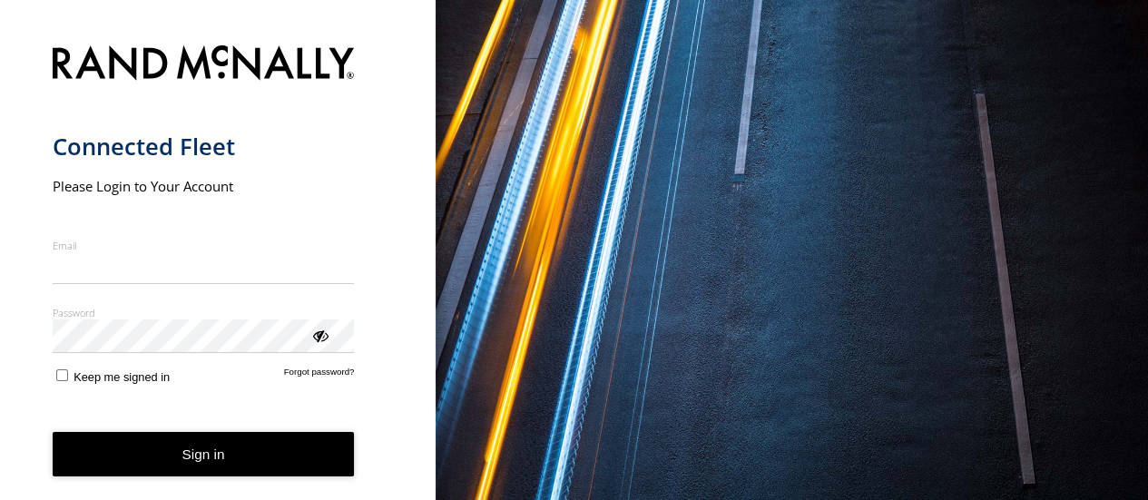
type input "**********"
click at [210, 467] on button "Sign in" at bounding box center [204, 454] width 302 height 44
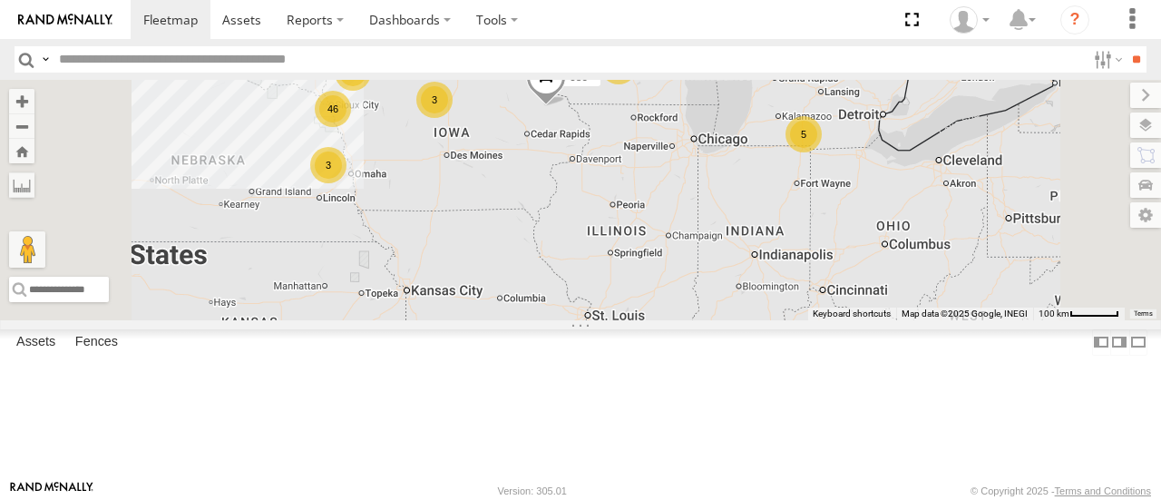
click at [566, 107] on span at bounding box center [546, 82] width 40 height 49
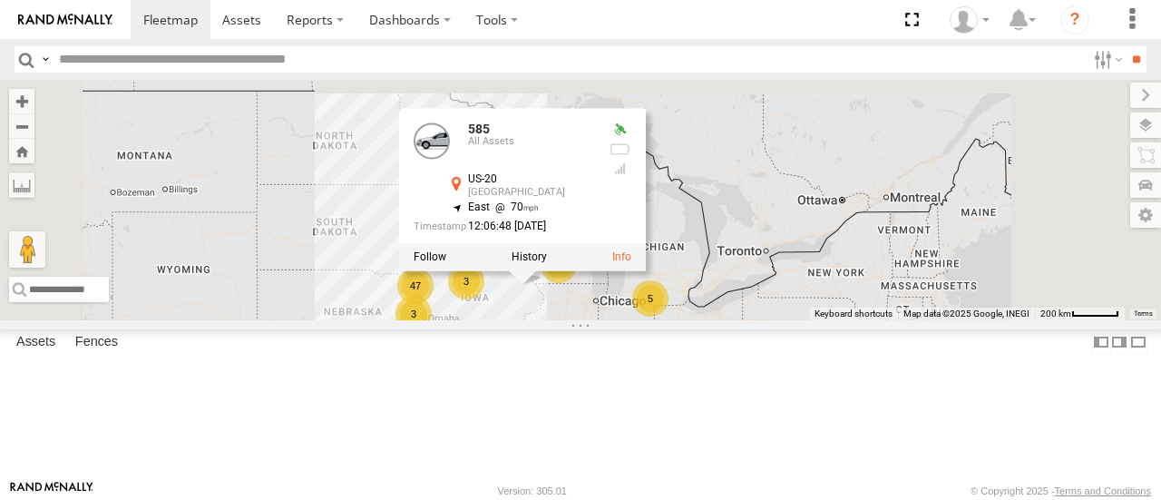
drag, startPoint x: 536, startPoint y: 188, endPoint x: 562, endPoint y: 292, distance: 107.4
click at [562, 292] on div "585 585 All Assets US-20 [GEOGRAPHIC_DATA] 42.47089 , -91.205 East 70 12:06:48 …" at bounding box center [580, 199] width 1161 height 239
click at [534, 264] on div "585 585 All Assets US-20 [GEOGRAPHIC_DATA] 42.47089 , -91.205 East 70 12:06:48 …" at bounding box center [580, 199] width 1161 height 239
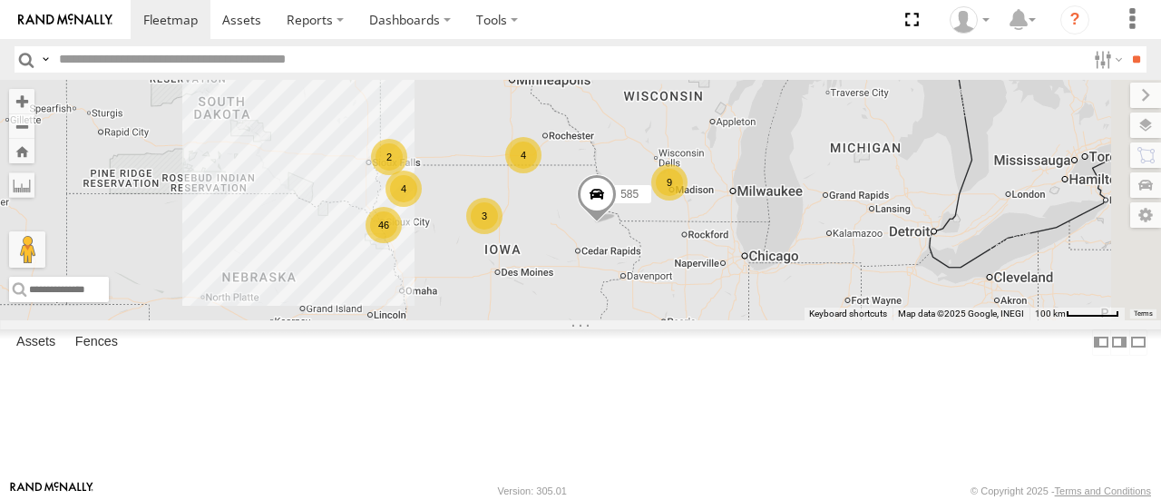
drag, startPoint x: 632, startPoint y: 356, endPoint x: 490, endPoint y: 195, distance: 214.6
click at [490, 195] on div "585 4 46 3 9 4 2" at bounding box center [580, 199] width 1161 height 239
click at [397, 299] on div "3" at bounding box center [379, 281] width 36 height 36
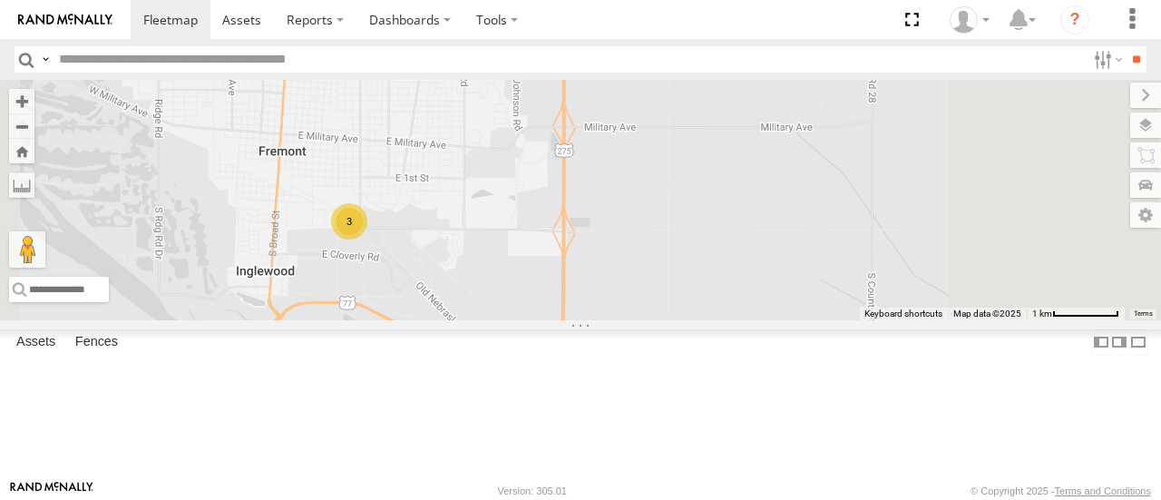
click at [558, 153] on div "585 3" at bounding box center [580, 199] width 1161 height 239
click at [172, 16] on span at bounding box center [170, 19] width 54 height 17
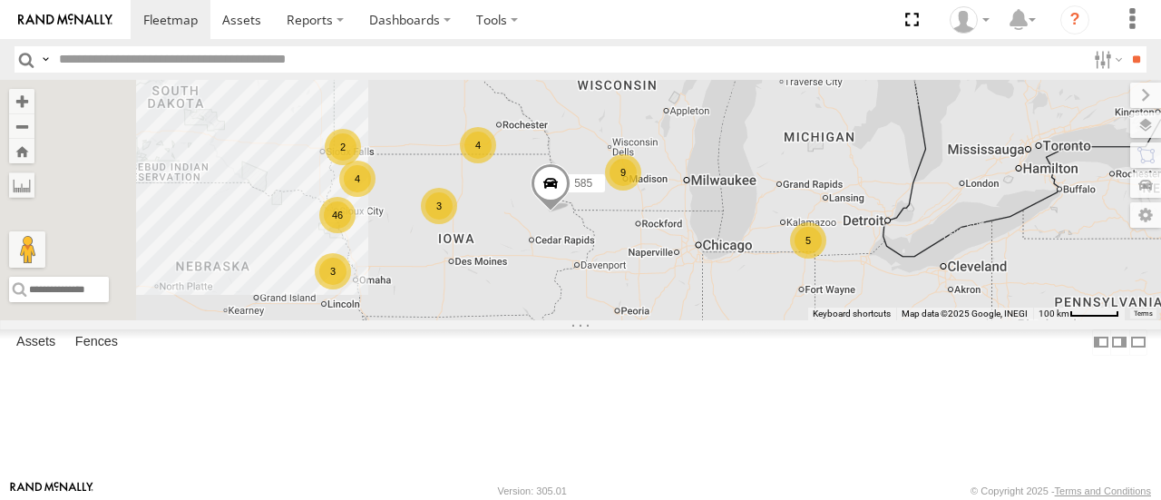
drag, startPoint x: 971, startPoint y: 210, endPoint x: 973, endPoint y: 317, distance: 107.1
click at [973, 317] on div "585 4 5 46 3 3 9 4 2 2" at bounding box center [580, 199] width 1161 height 239
click at [571, 213] on span at bounding box center [551, 188] width 40 height 49
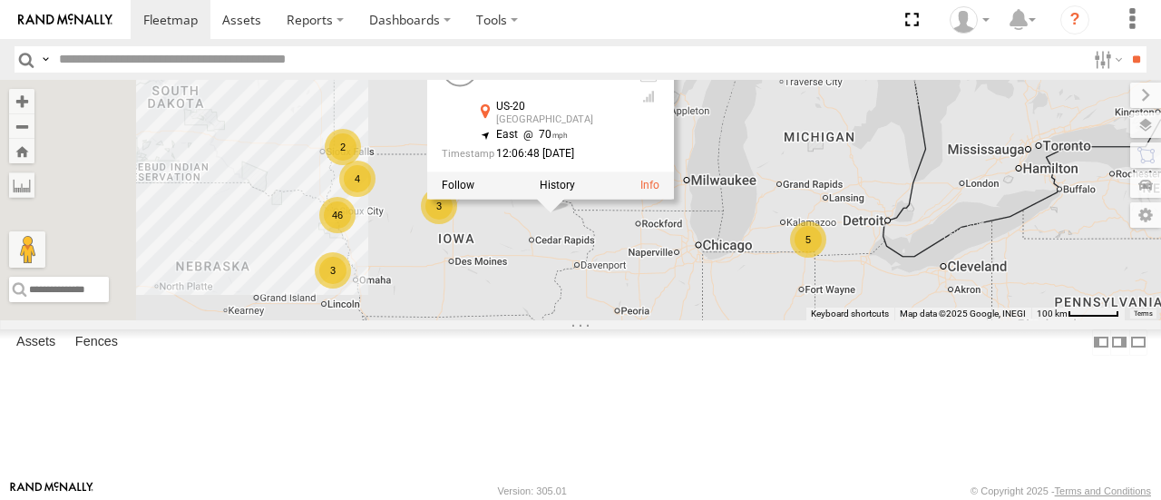
click at [752, 319] on div "585 4 5 46 3 3 9 4 2 2 585 All Assets US-20 Dyersville 42.47089 , -91.205 East …" at bounding box center [580, 199] width 1161 height 239
